Goal: Check status: Check status

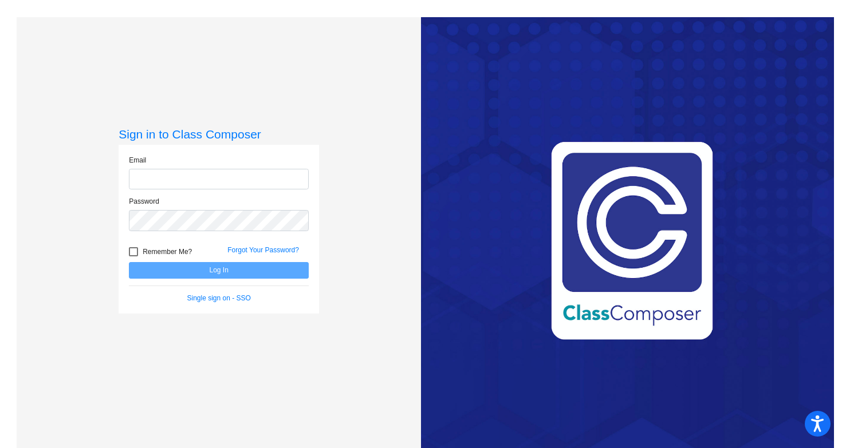
type input "[EMAIL_ADDRESS][DOMAIN_NAME]"
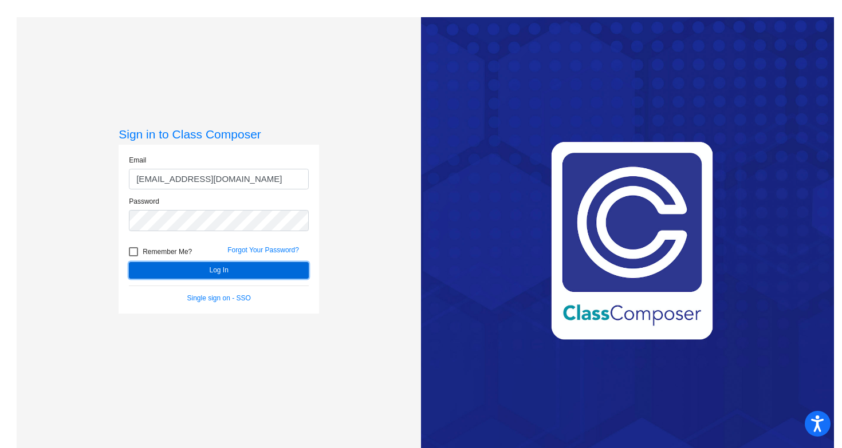
click at [198, 271] on button "Log In" at bounding box center [219, 270] width 180 height 17
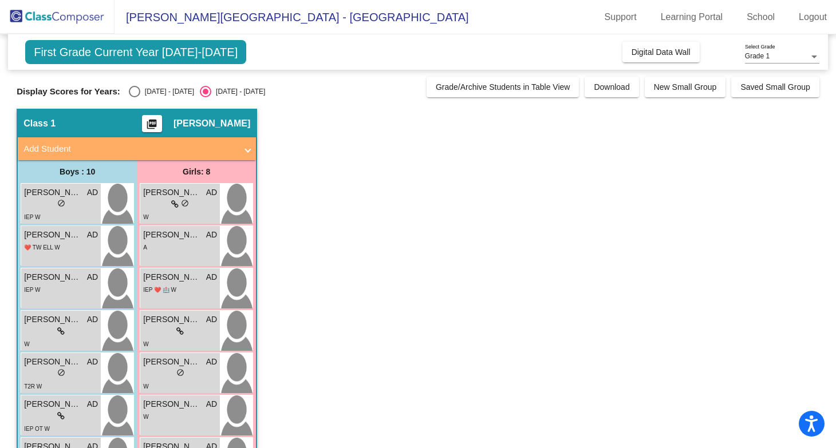
click at [120, 96] on div "Display Scores for Years: [DATE] - [DATE] [DATE] - [DATE]" at bounding box center [219, 91] width 404 height 11
click at [131, 96] on div "Select an option" at bounding box center [134, 91] width 11 height 11
click at [134, 97] on input "[DATE] - [DATE]" at bounding box center [134, 97] width 1 height 1
radio input "true"
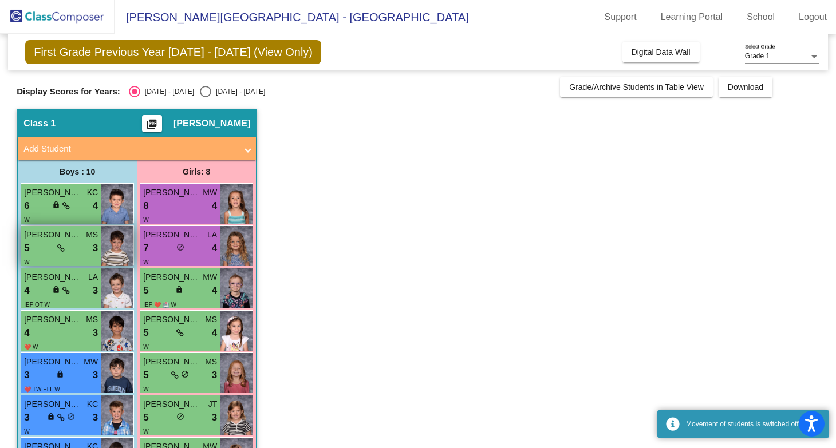
click at [48, 243] on div "5 lock do_not_disturb_alt 3" at bounding box center [61, 248] width 74 height 15
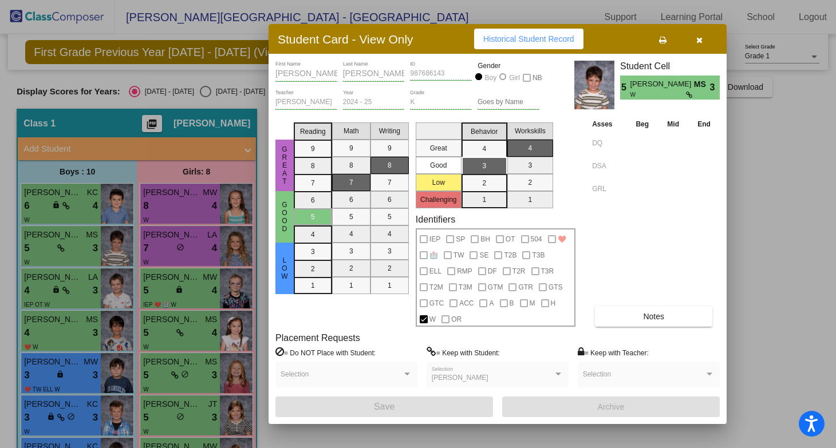
click at [701, 41] on icon "button" at bounding box center [699, 40] width 6 height 8
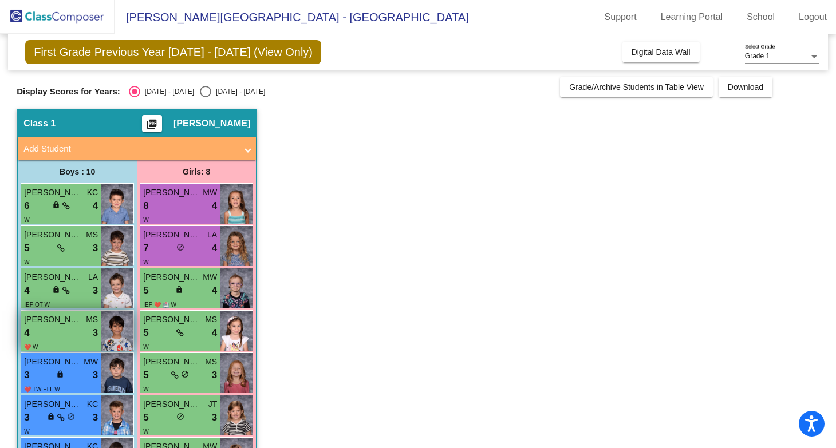
click at [57, 330] on div "4 lock do_not_disturb_alt 3" at bounding box center [61, 333] width 74 height 15
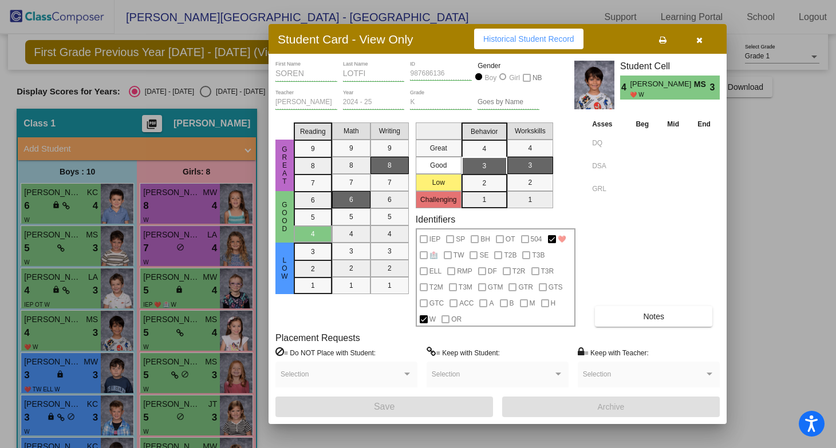
click at [700, 41] on icon "button" at bounding box center [699, 40] width 6 height 8
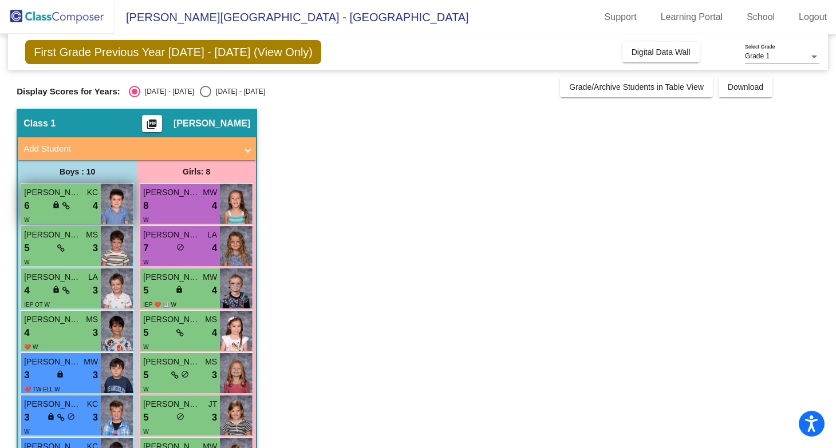
click at [57, 192] on span "[PERSON_NAME]" at bounding box center [52, 193] width 57 height 12
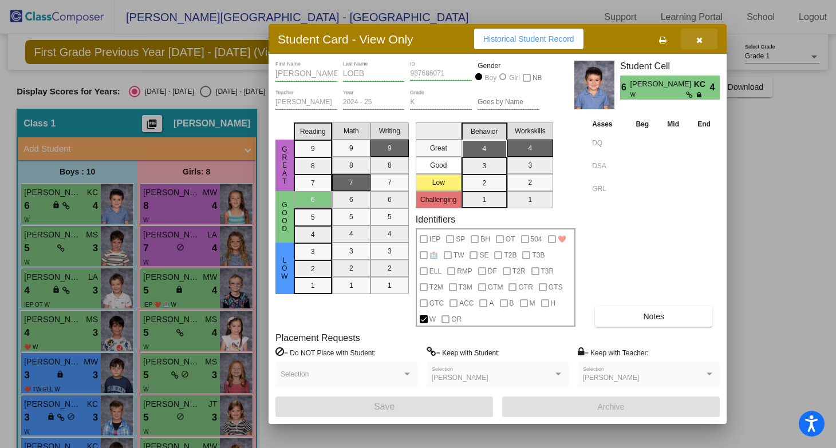
click at [700, 40] on icon "button" at bounding box center [699, 40] width 6 height 8
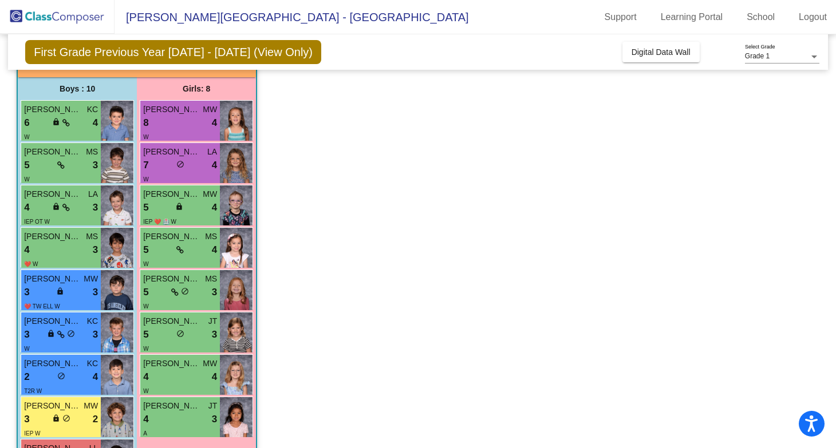
scroll to position [132, 0]
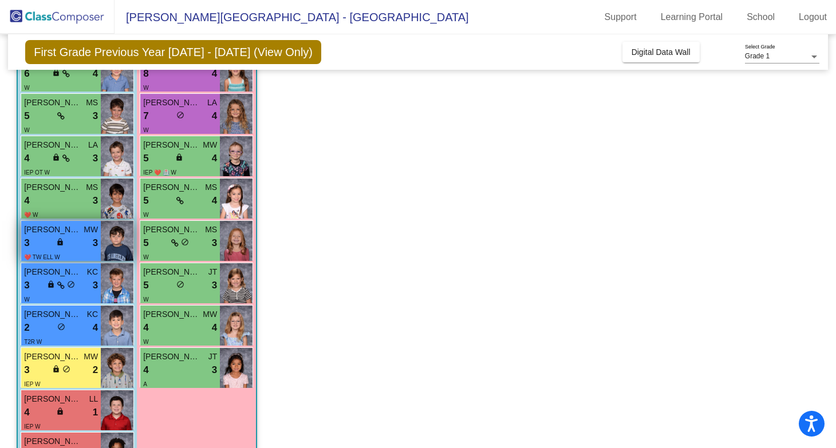
click at [46, 231] on span "[PERSON_NAME]" at bounding box center [52, 230] width 57 height 12
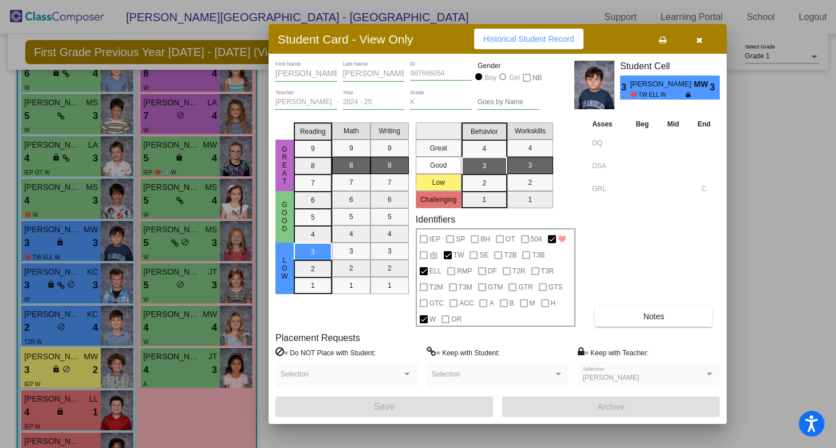
click at [704, 36] on button "button" at bounding box center [699, 39] width 37 height 21
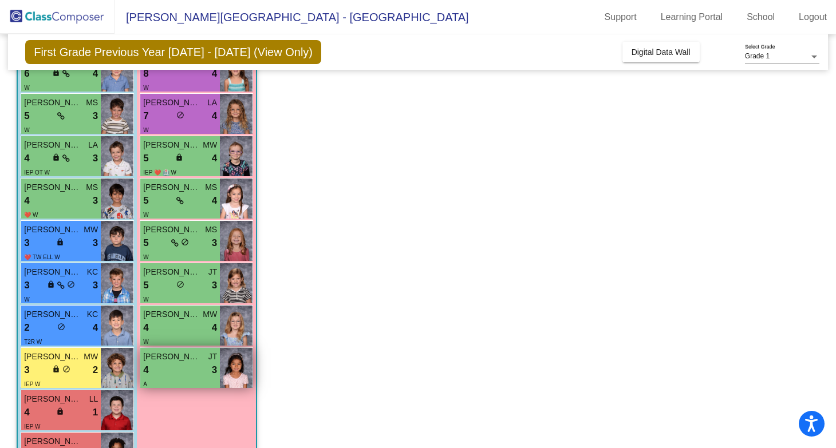
click at [178, 370] on div "4 lock do_not_disturb_alt 3" at bounding box center [180, 370] width 74 height 15
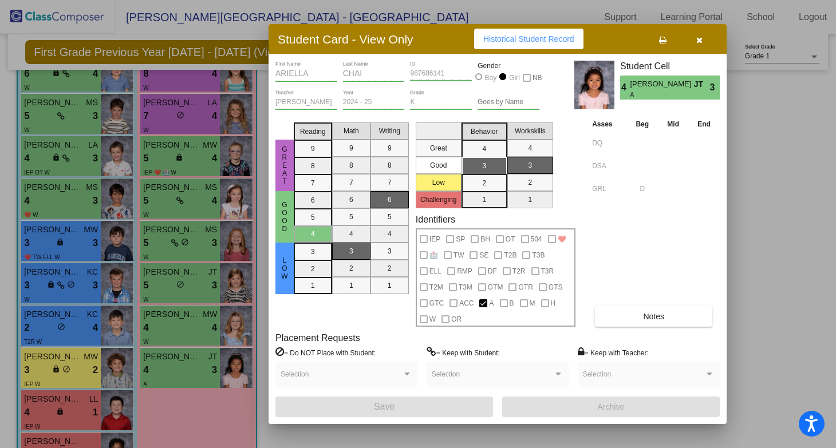
click at [703, 36] on button "button" at bounding box center [699, 39] width 37 height 21
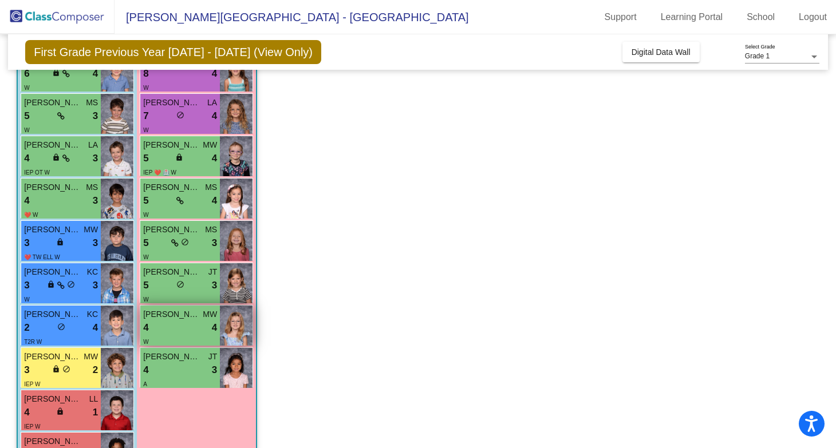
click at [176, 327] on div "4 lock do_not_disturb_alt 4" at bounding box center [180, 328] width 74 height 15
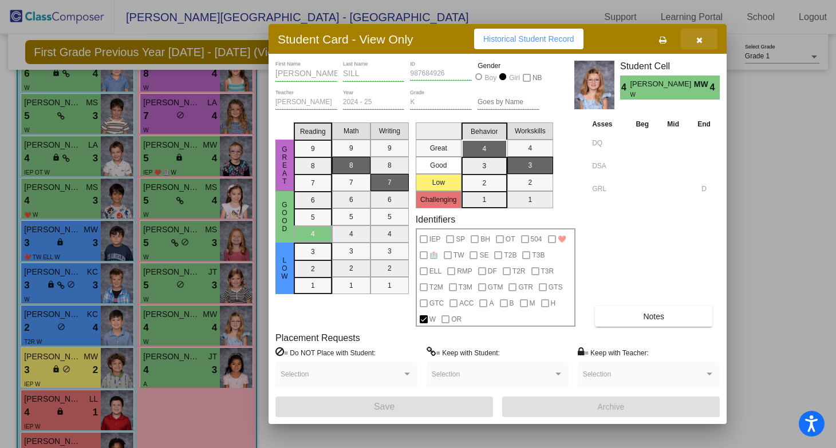
click at [695, 44] on button "button" at bounding box center [699, 39] width 37 height 21
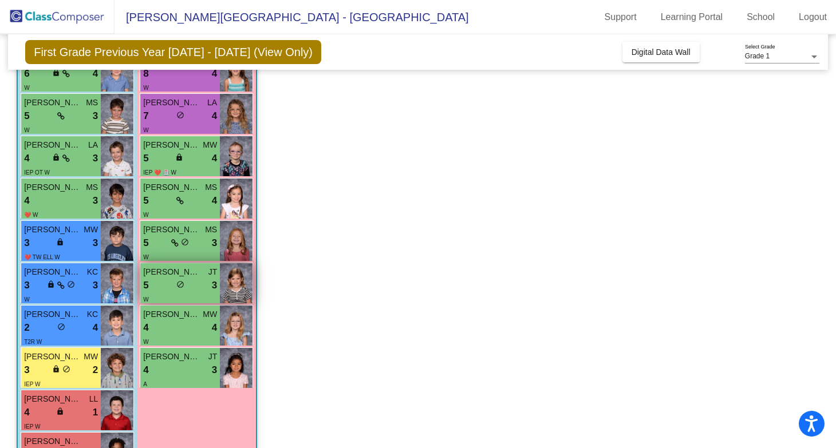
click at [156, 279] on div "5 lock do_not_disturb_alt 3" at bounding box center [180, 285] width 74 height 15
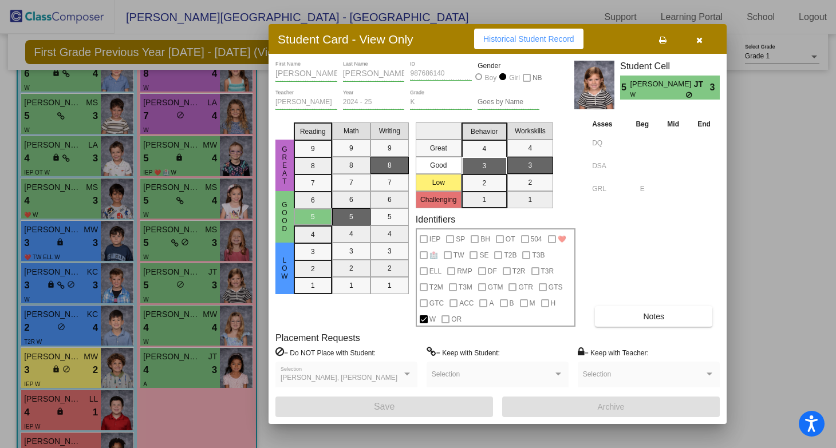
click at [700, 38] on icon "button" at bounding box center [699, 40] width 6 height 8
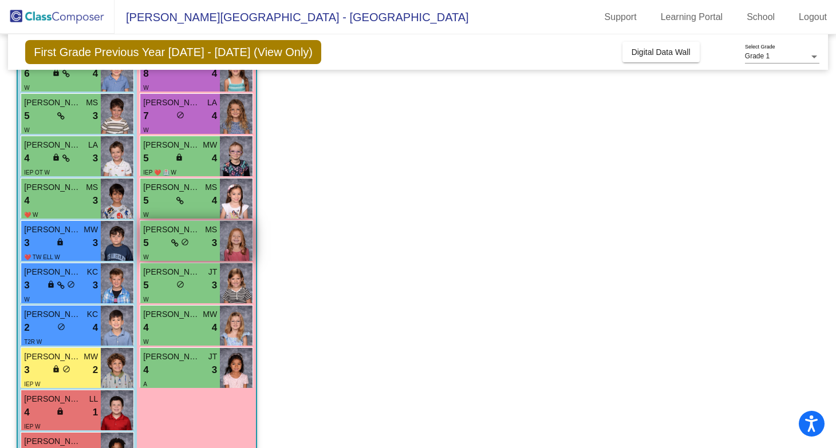
click at [155, 236] on div "5 lock do_not_disturb_alt 3" at bounding box center [180, 243] width 74 height 15
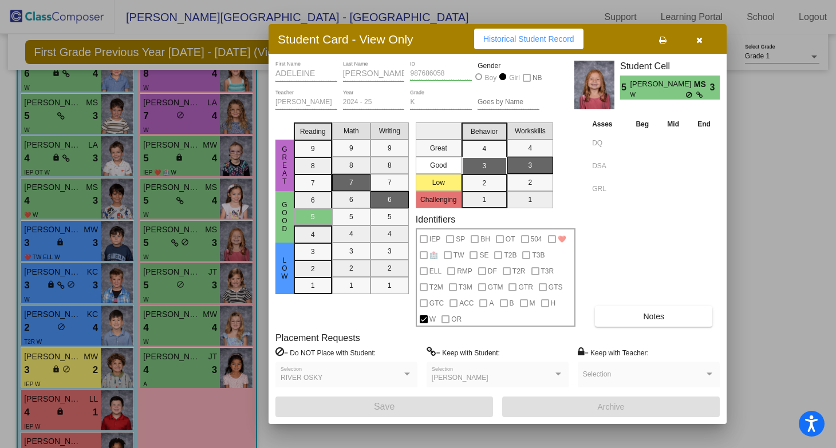
click at [707, 39] on button "button" at bounding box center [699, 39] width 37 height 21
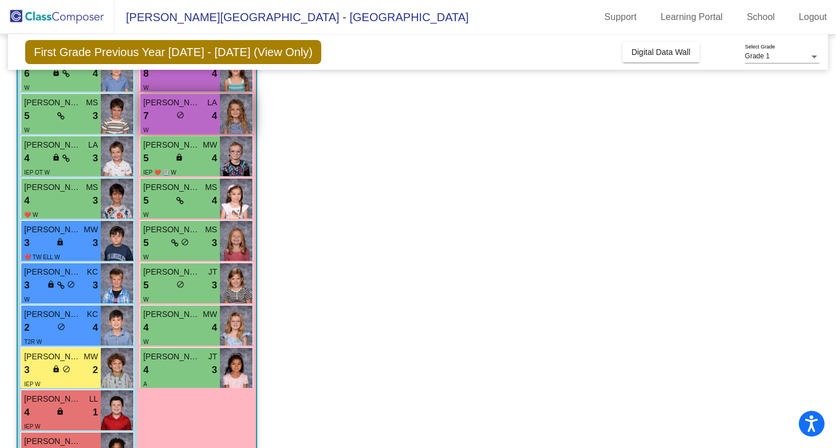
click at [176, 107] on span "[PERSON_NAME]" at bounding box center [171, 103] width 57 height 12
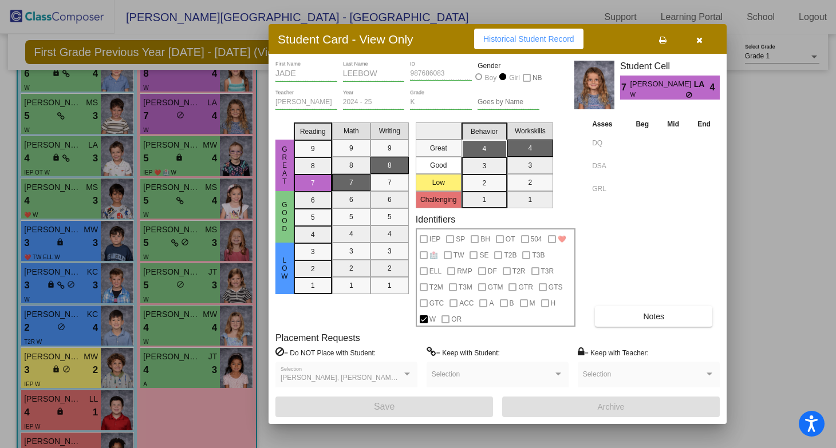
click at [701, 41] on icon "button" at bounding box center [699, 40] width 6 height 8
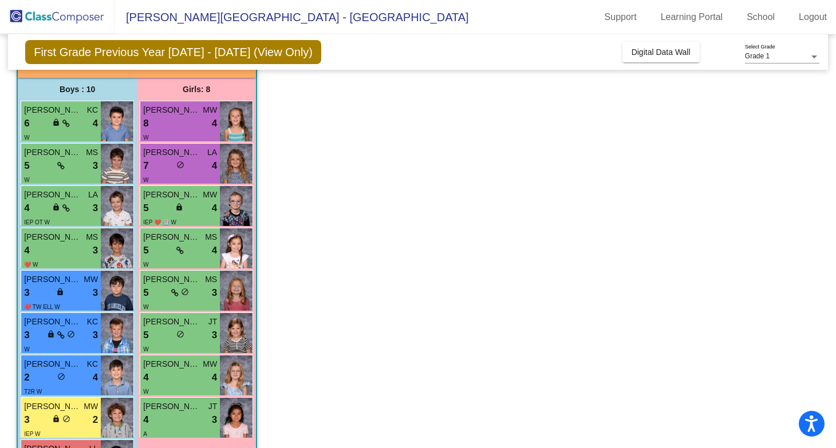
scroll to position [82, 0]
click at [170, 329] on div "5 lock do_not_disturb_alt 3" at bounding box center [180, 336] width 74 height 15
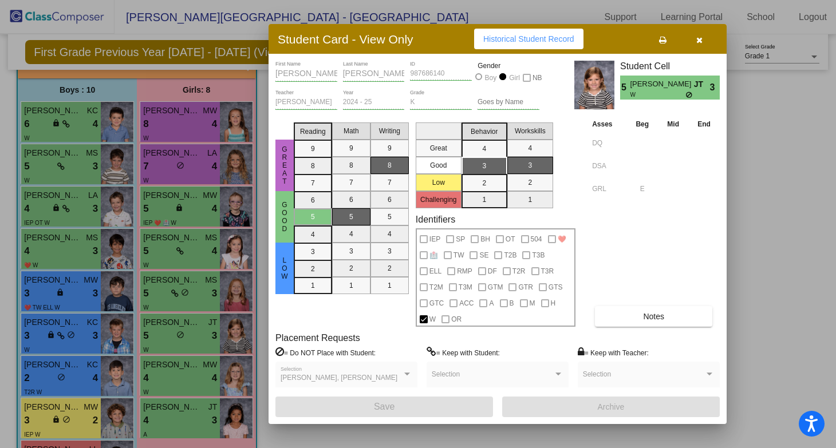
click at [700, 41] on icon "button" at bounding box center [699, 40] width 6 height 8
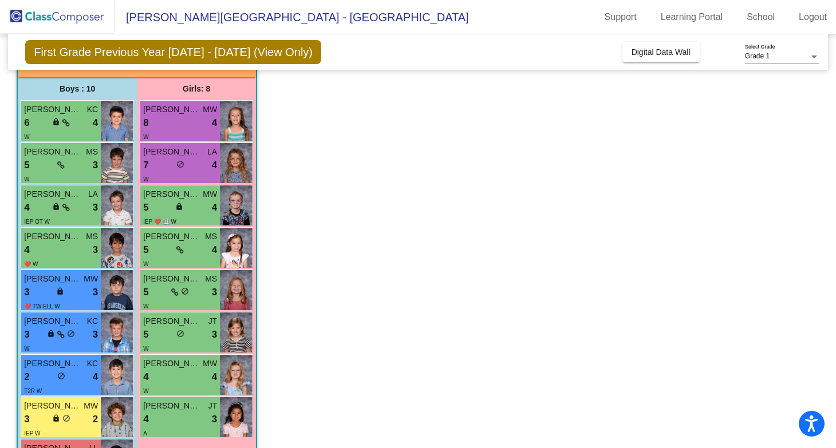
scroll to position [79, 0]
